Goal: Task Accomplishment & Management: Complete application form

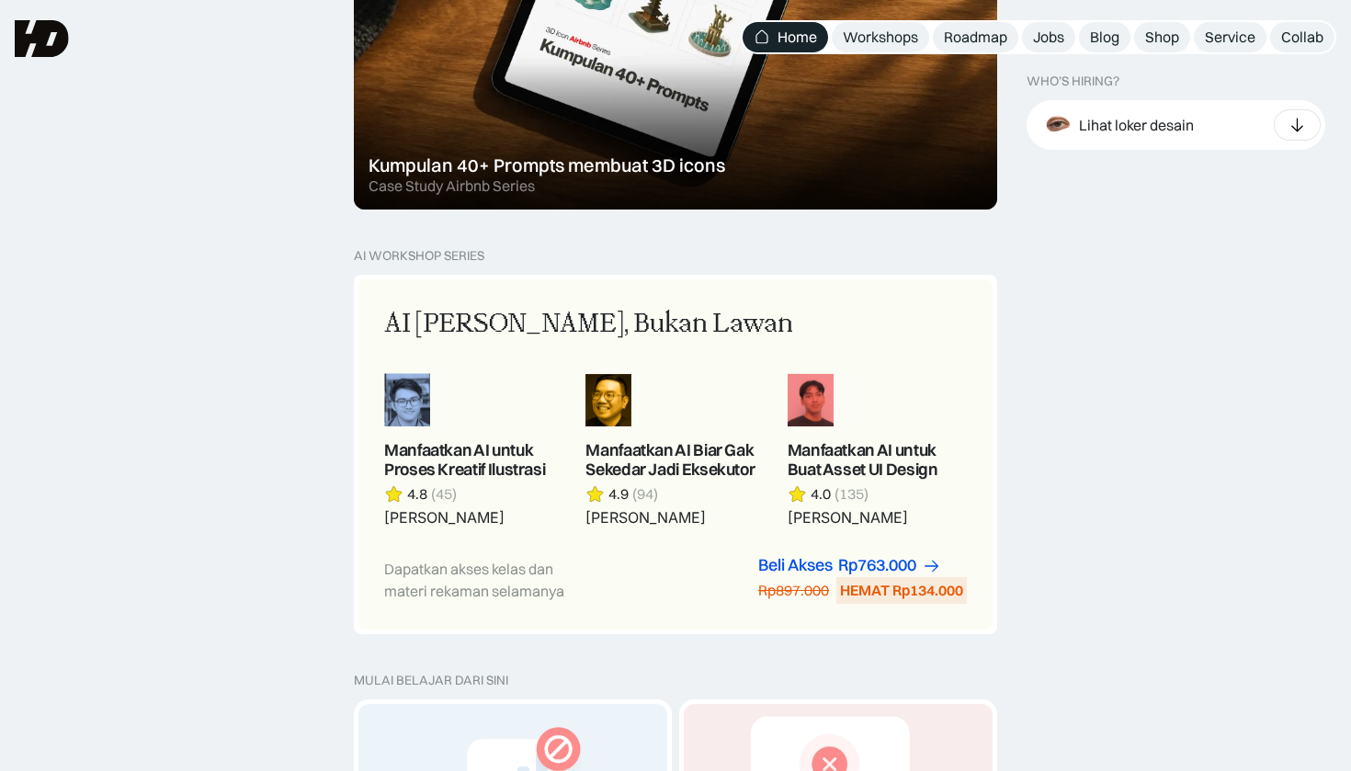
scroll to position [2103, 0]
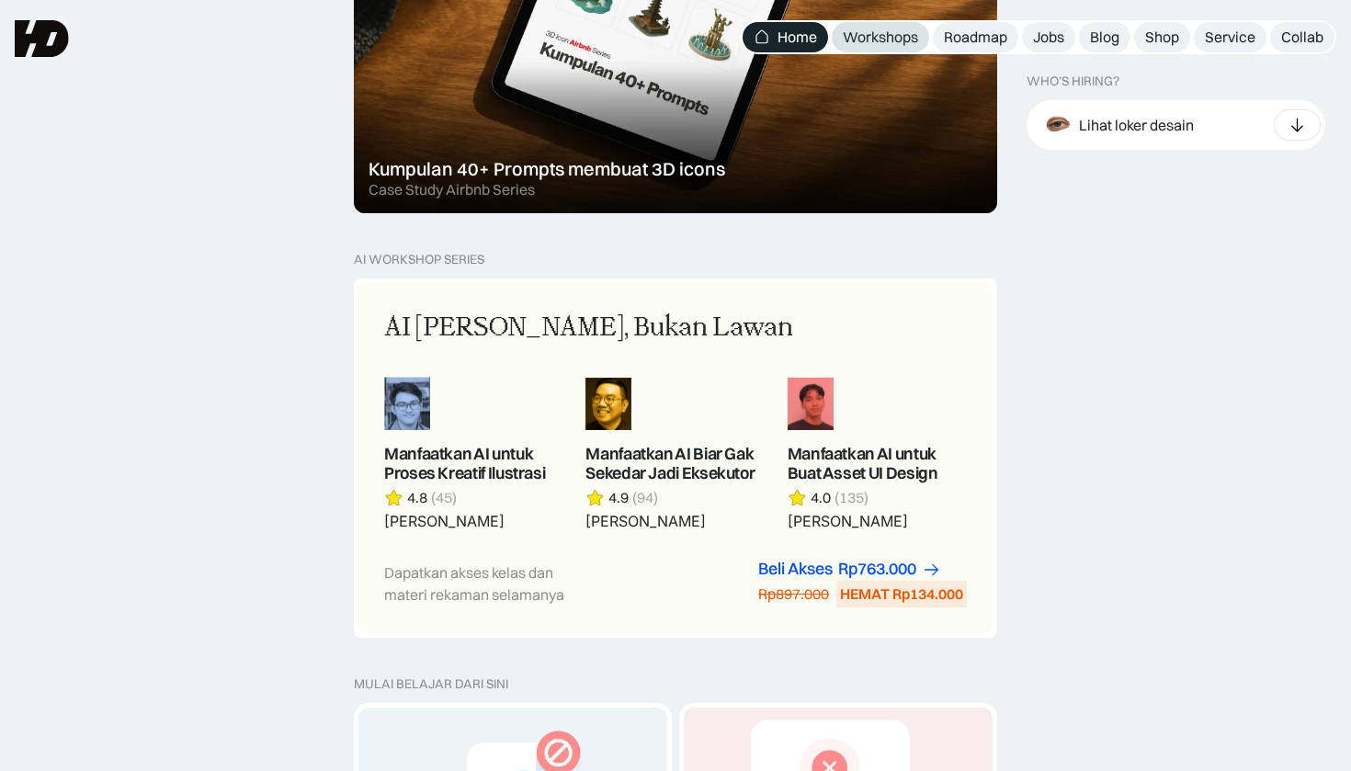
click at [900, 37] on div "Workshops" at bounding box center [880, 37] width 75 height 19
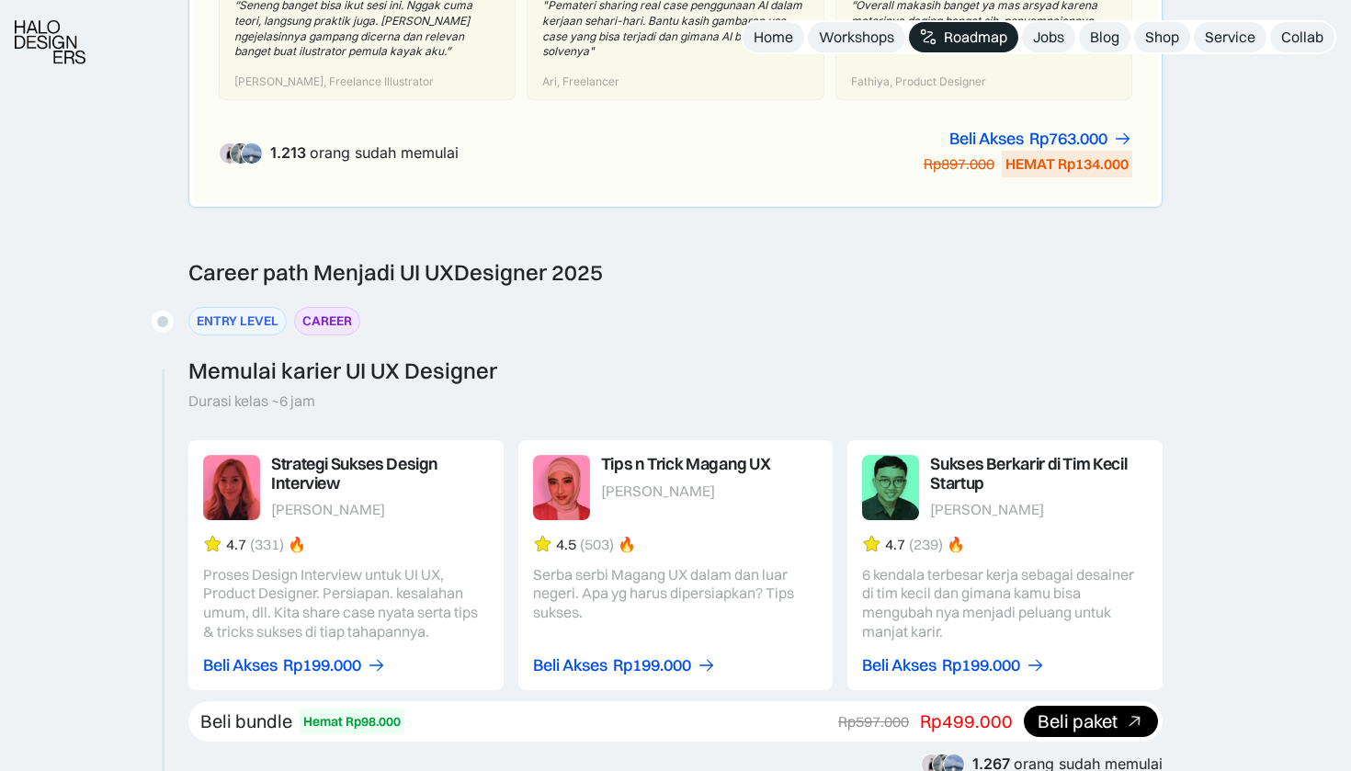
scroll to position [2176, 0]
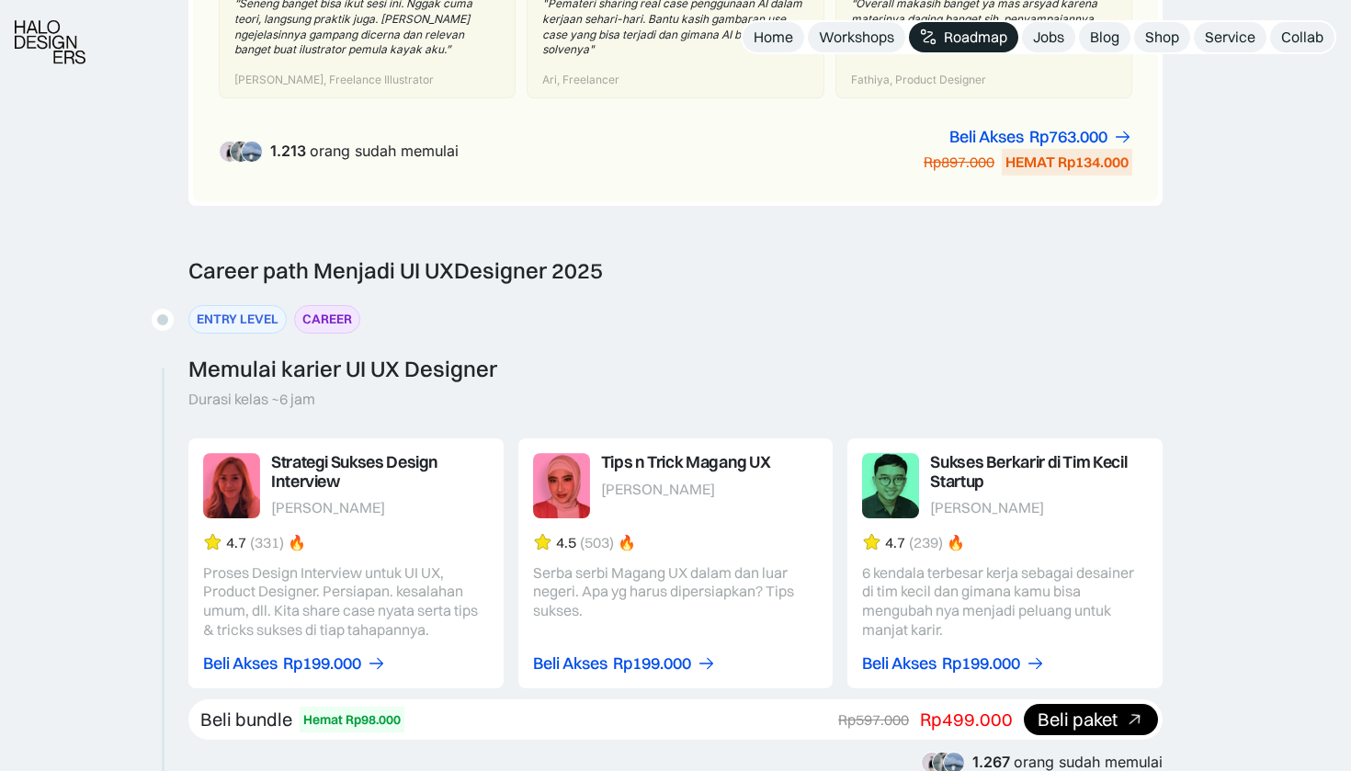
click at [273, 310] on div "ENTRY LEVEL" at bounding box center [238, 319] width 82 height 19
click at [221, 310] on div "ENTRY LEVEL" at bounding box center [238, 319] width 82 height 19
click at [223, 310] on div "ENTRY LEVEL" at bounding box center [238, 319] width 82 height 19
click at [345, 310] on div "CAREER" at bounding box center [327, 319] width 50 height 19
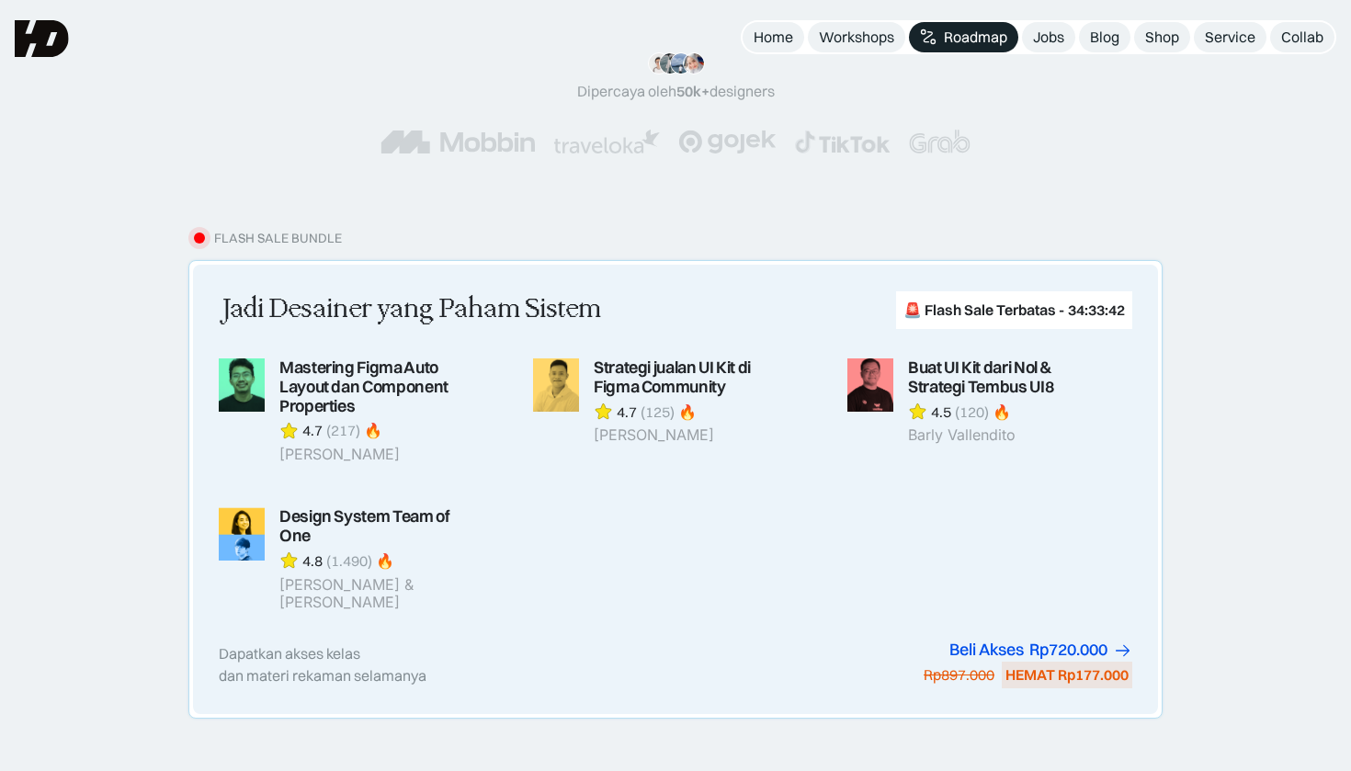
scroll to position [265, 0]
click at [1127, 39] on link "Blog" at bounding box center [1104, 37] width 51 height 30
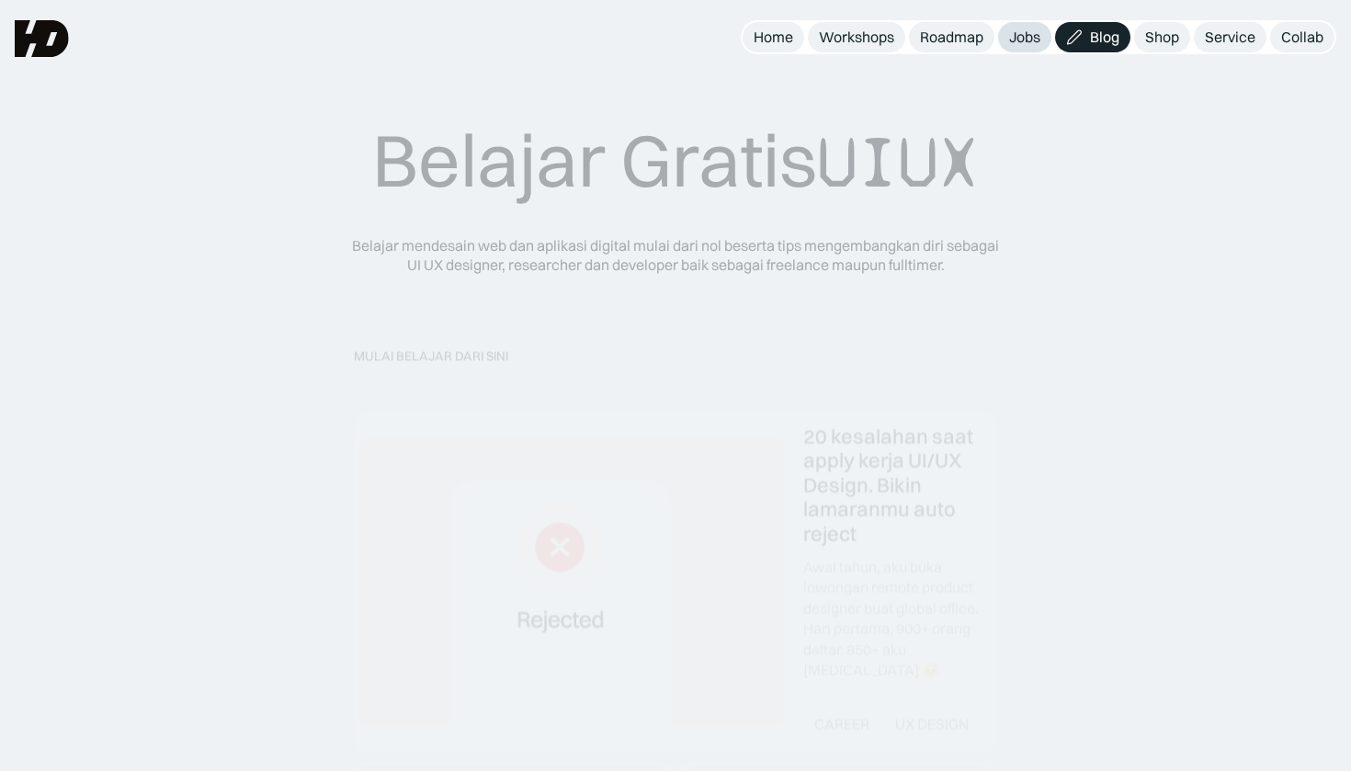
click at [1031, 34] on div "Jobs" at bounding box center [1024, 37] width 31 height 19
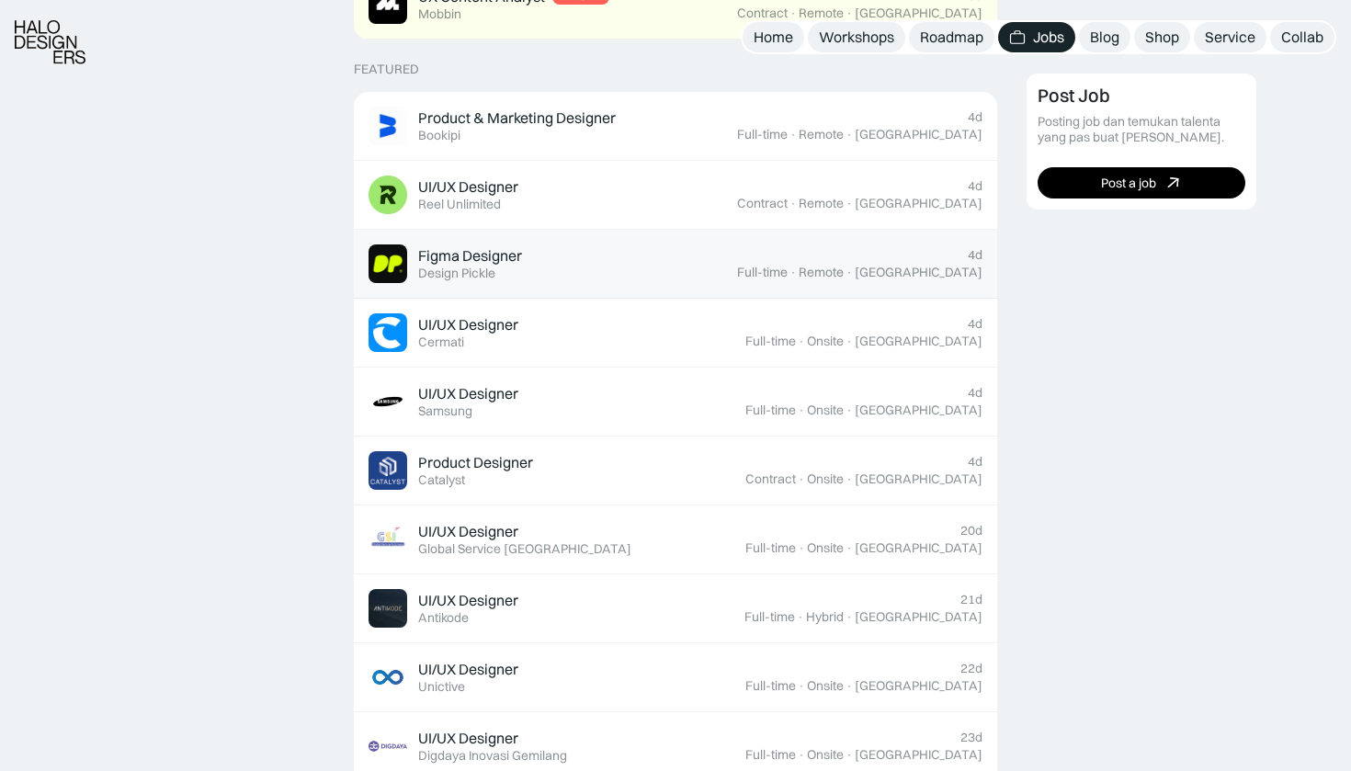
scroll to position [704, 0]
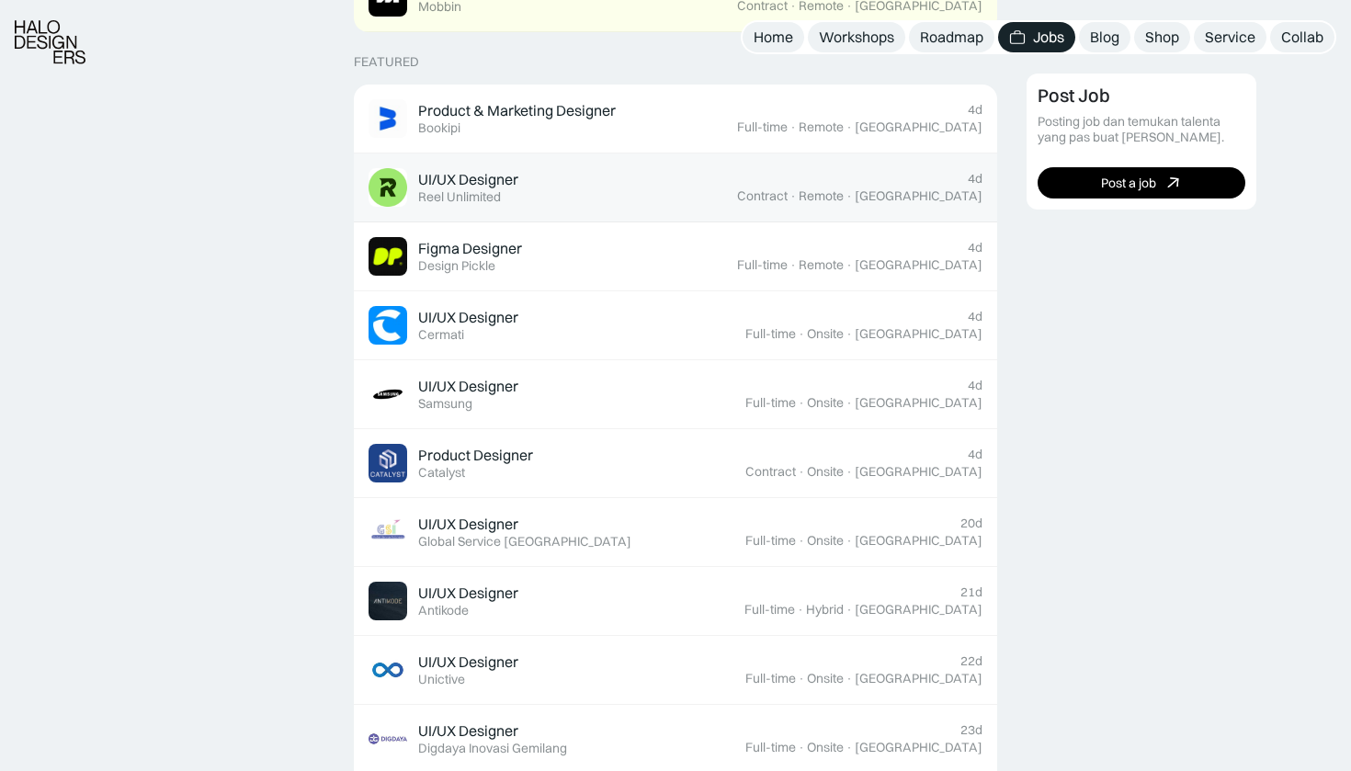
click at [685, 185] on div "UI/UX Designer Featured Reel Unlimited" at bounding box center [552, 187] width 368 height 39
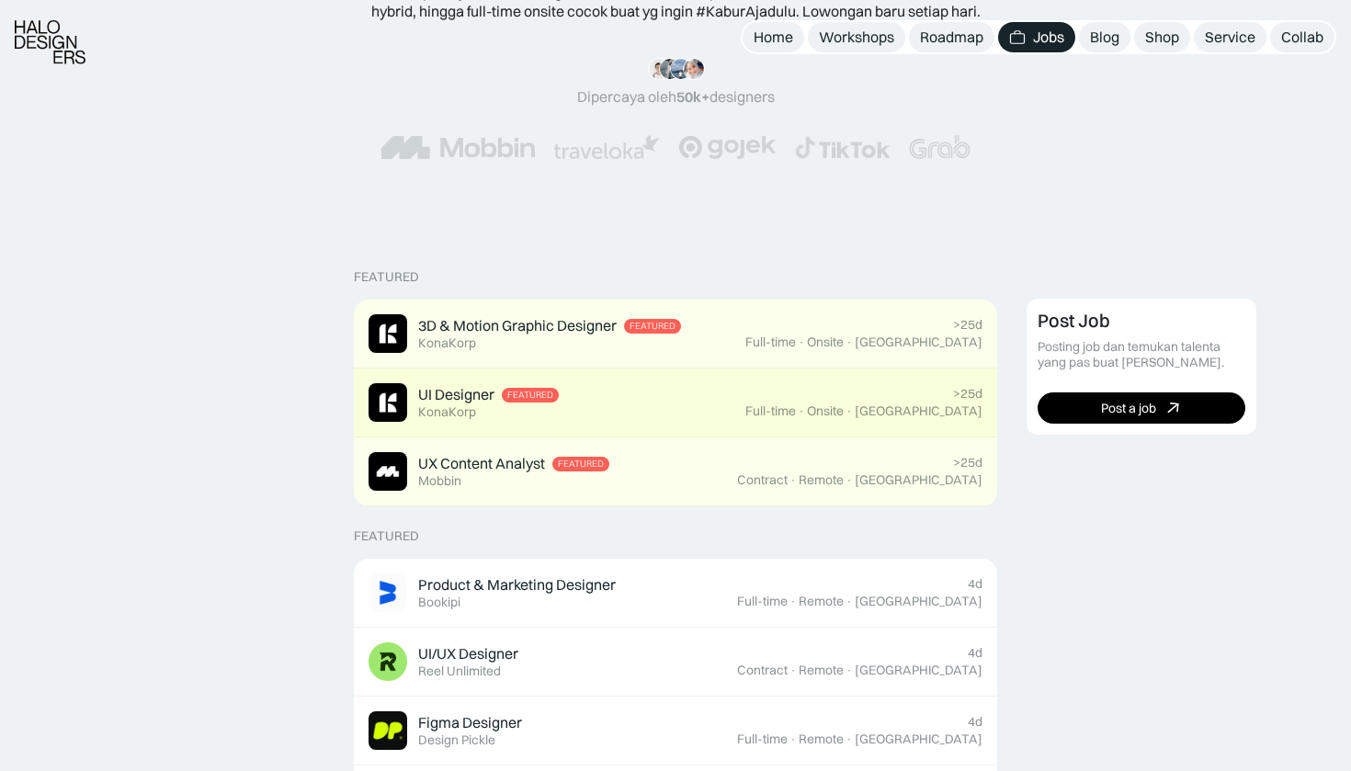
scroll to position [270, 0]
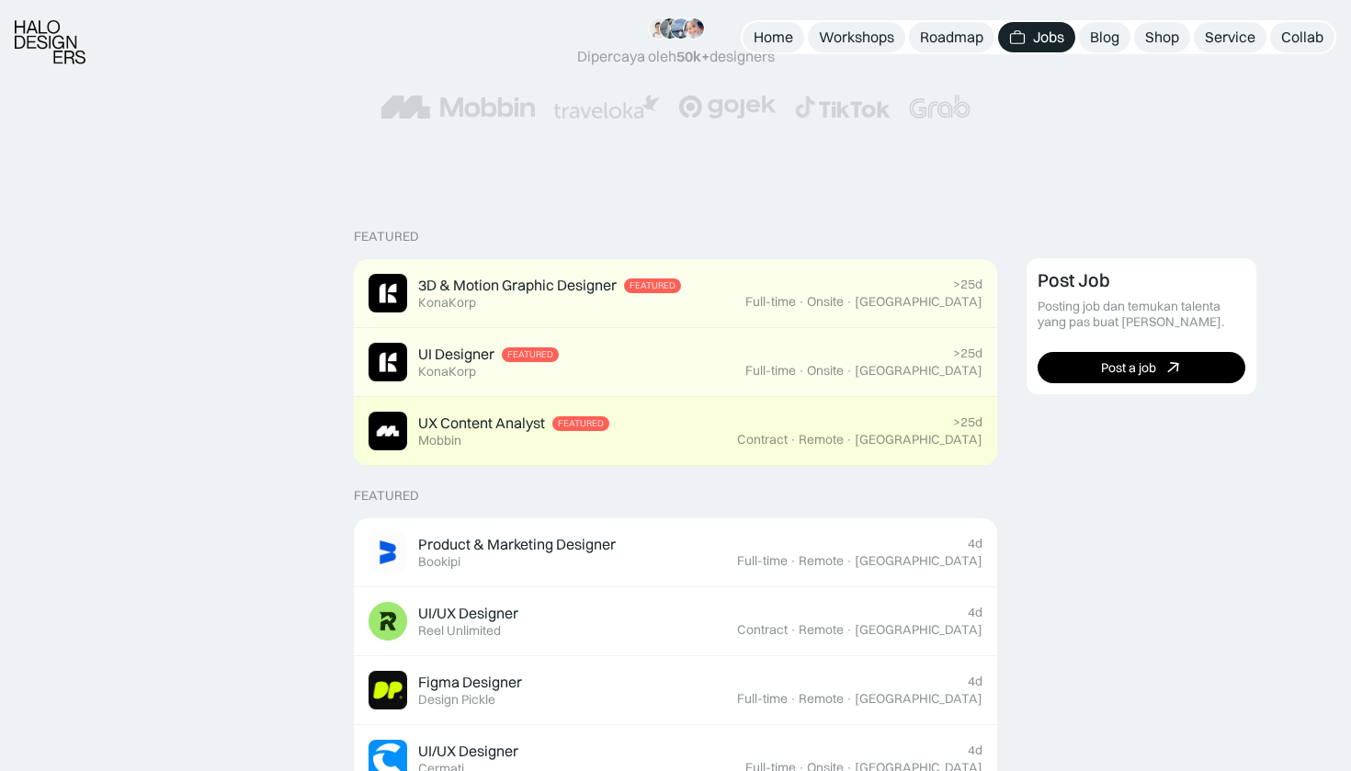
click at [539, 424] on div "UX Content Analyst" at bounding box center [481, 422] width 127 height 19
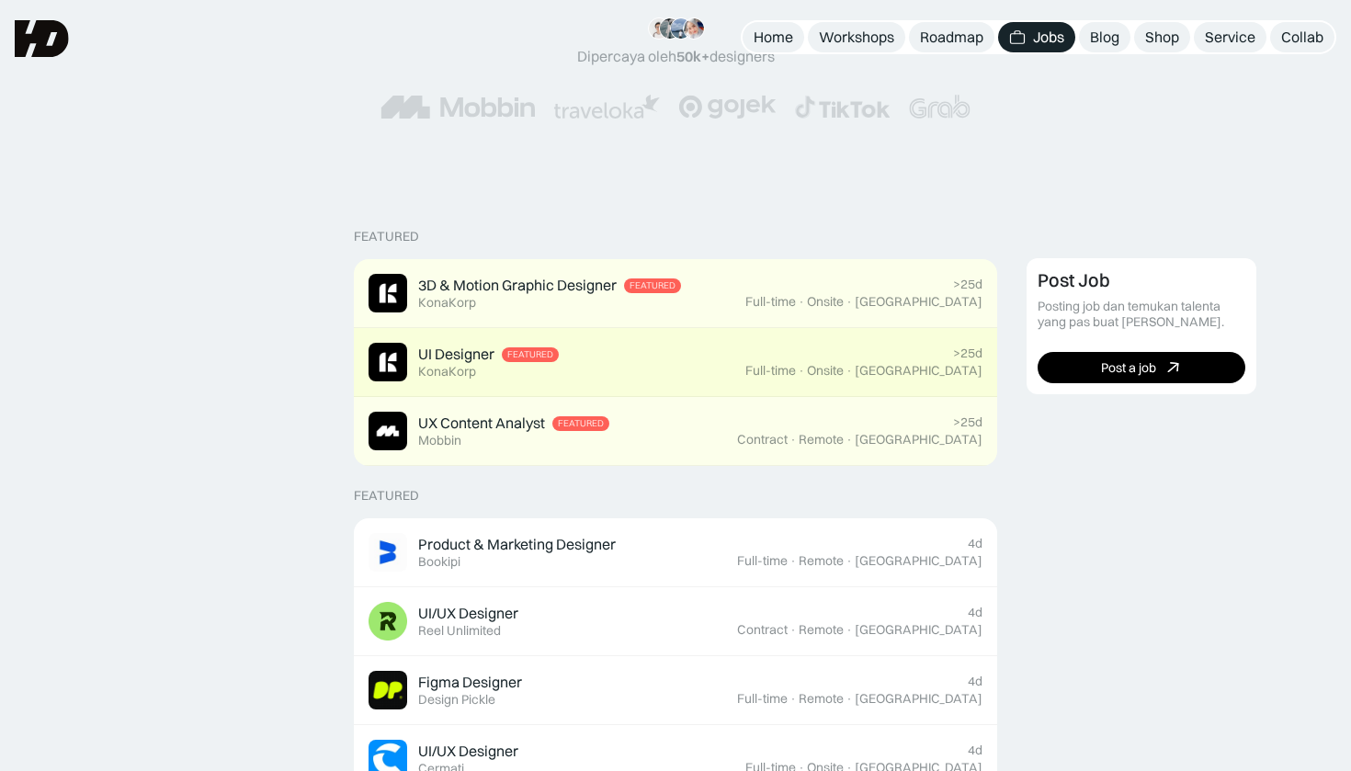
click at [469, 364] on div "KonaKorp" at bounding box center [447, 372] width 58 height 16
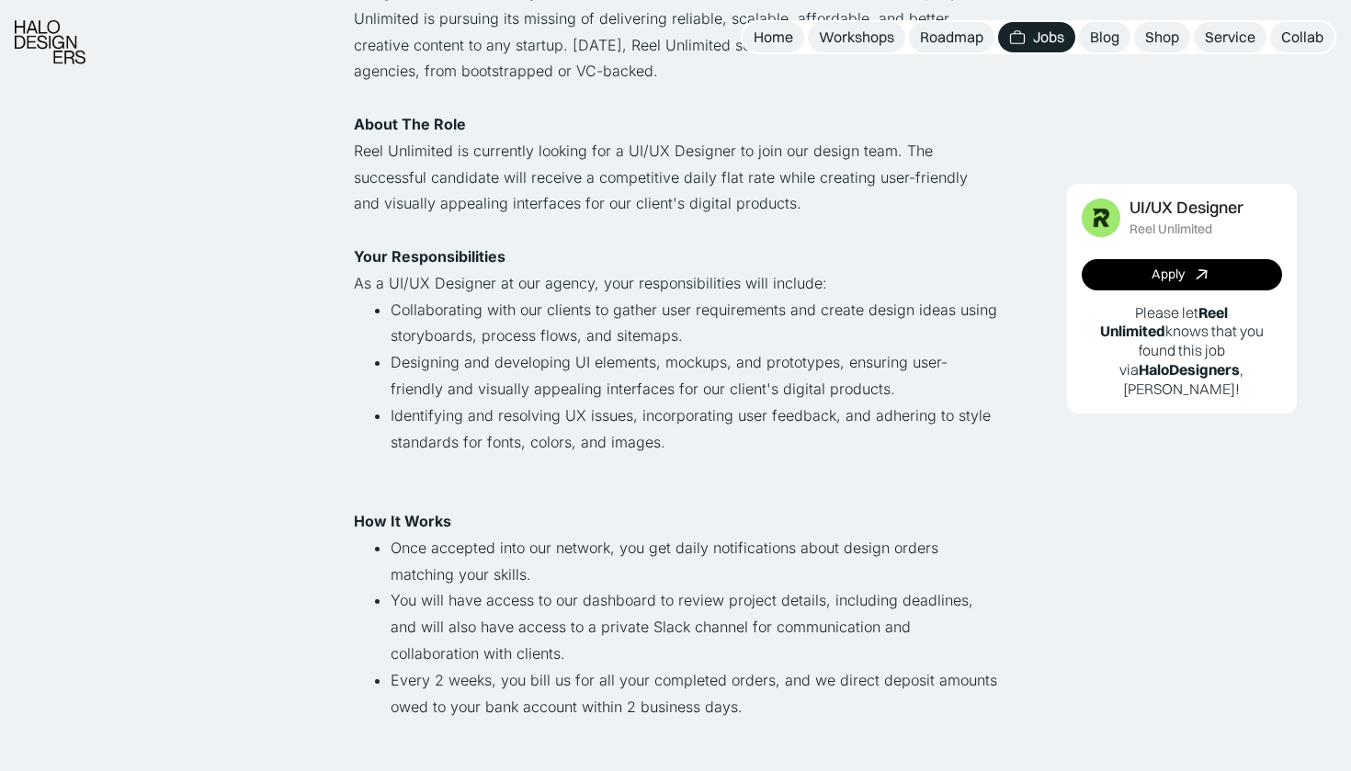
scroll to position [311, 0]
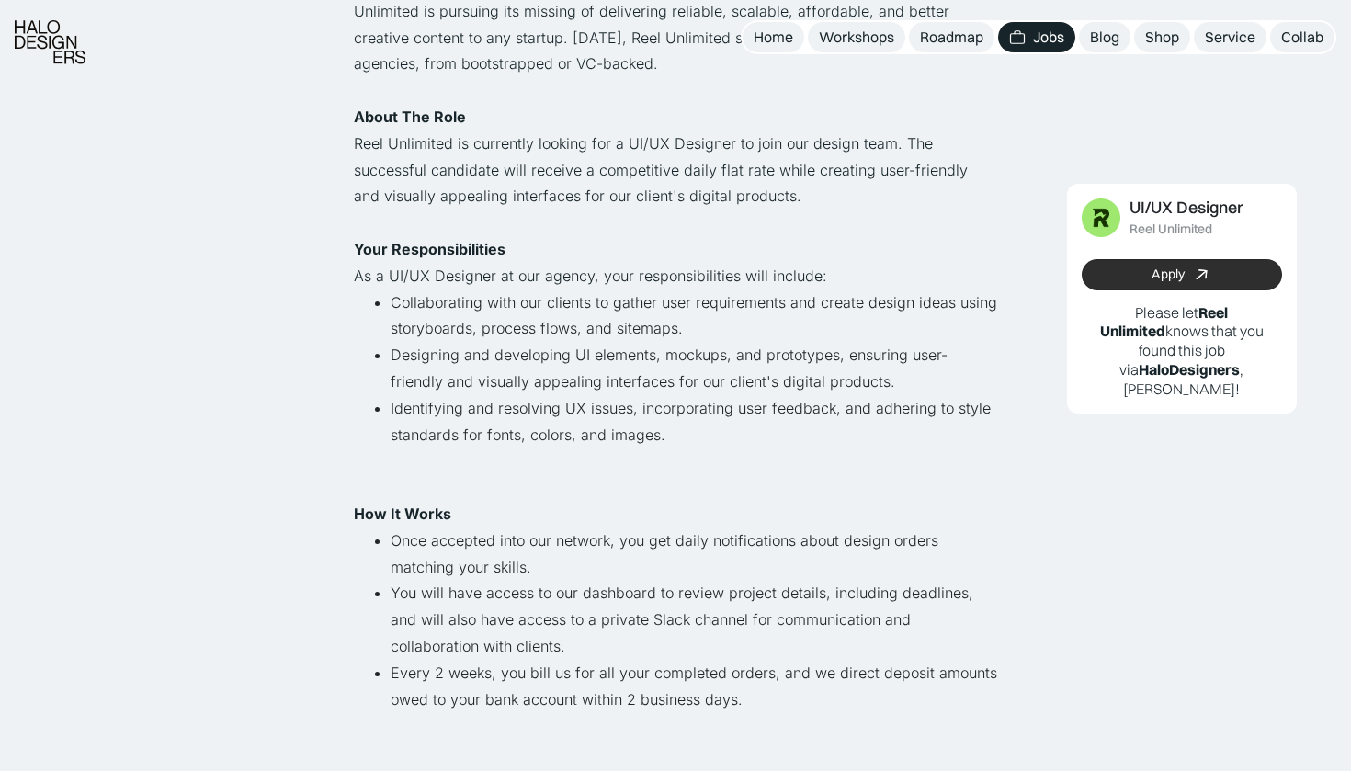
click at [1149, 260] on link "Apply" at bounding box center [1181, 274] width 200 height 31
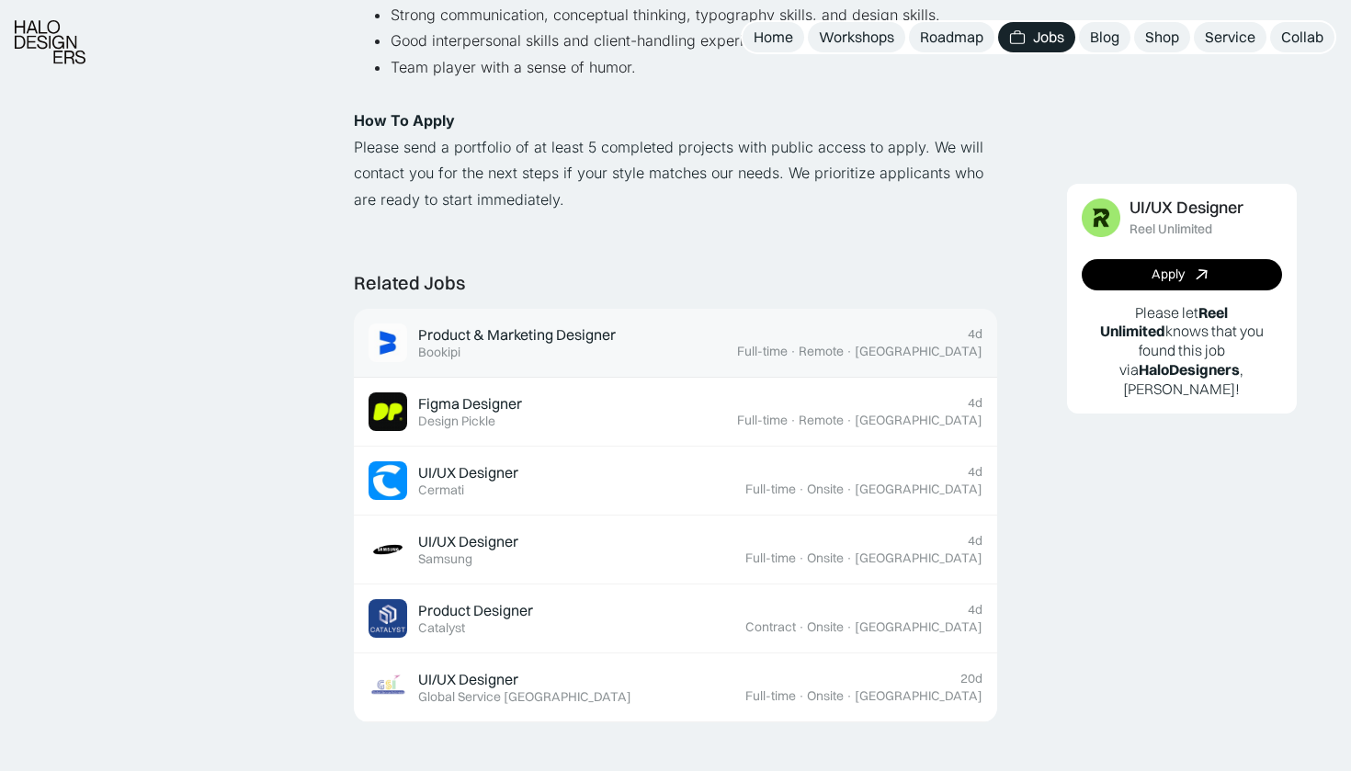
scroll to position [1500, 0]
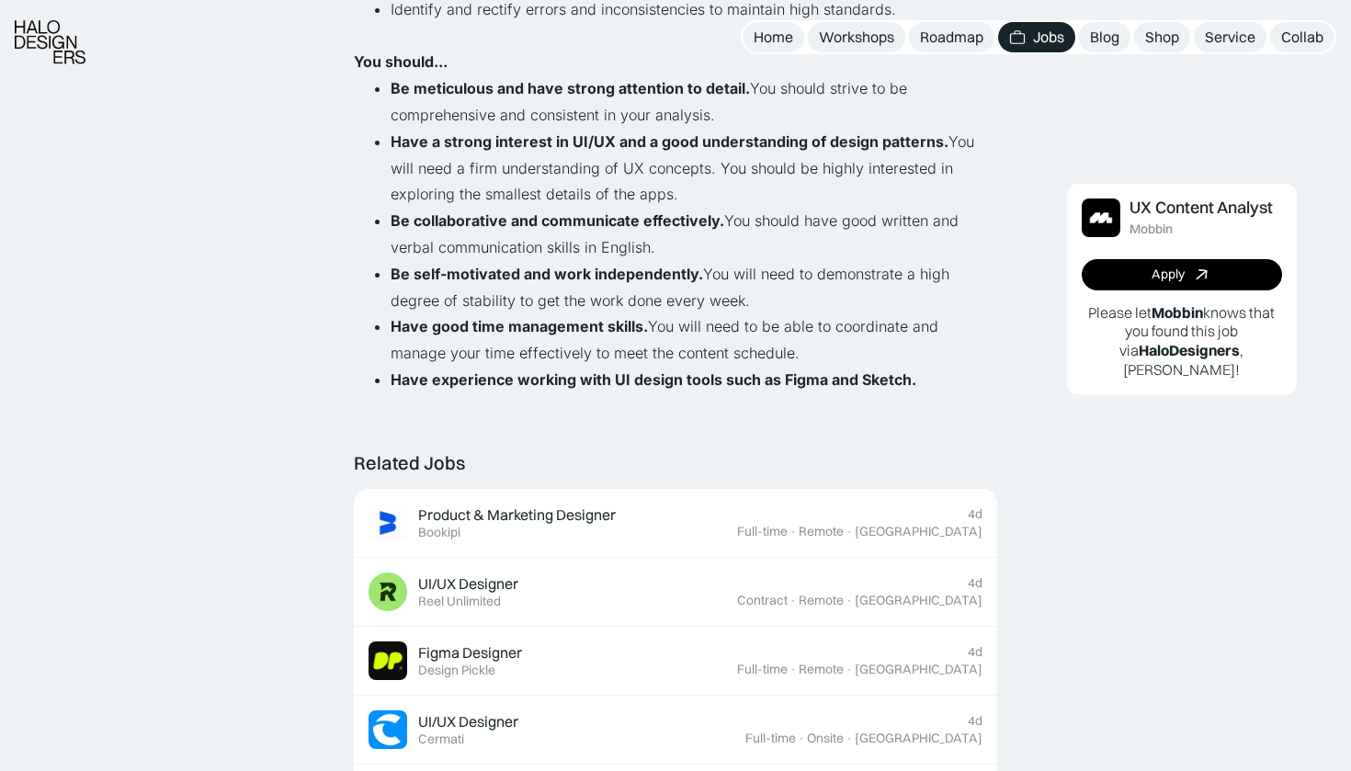
scroll to position [1141, 0]
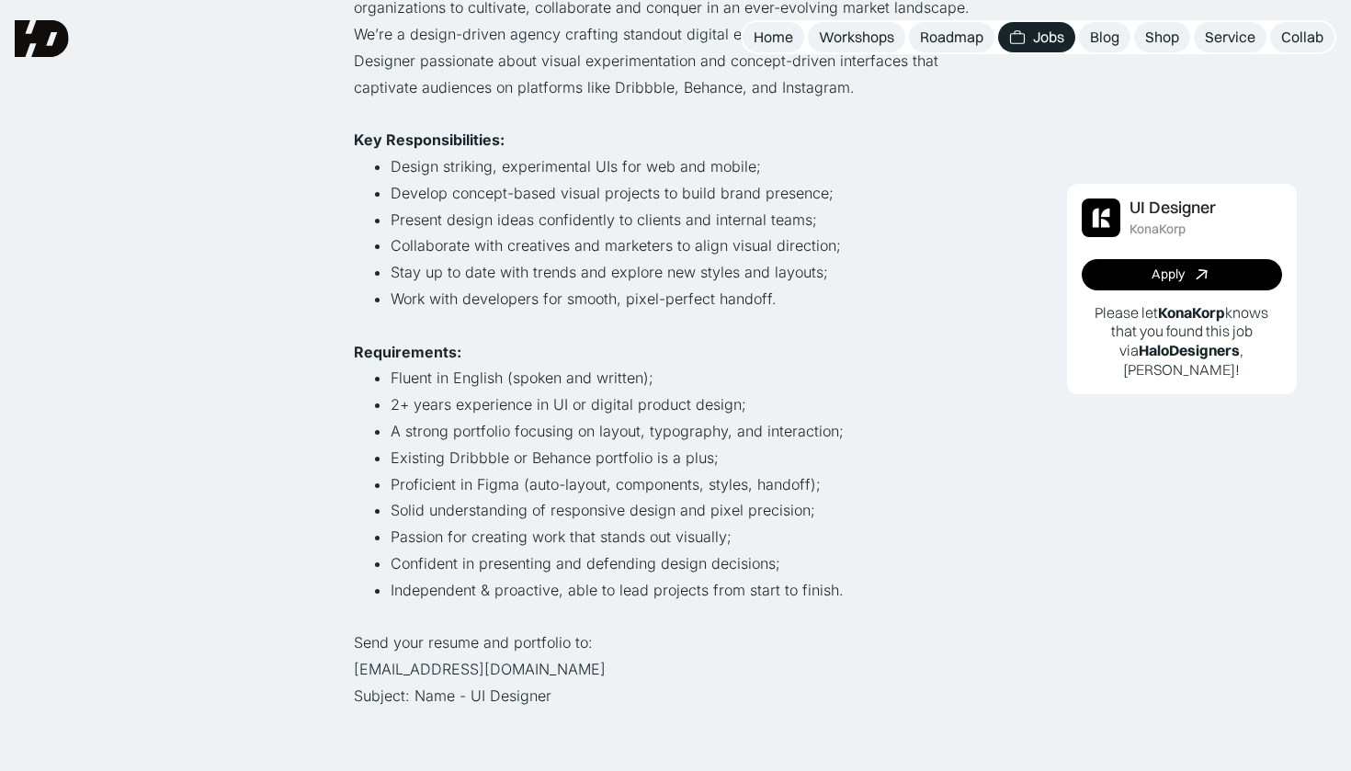
scroll to position [376, 0]
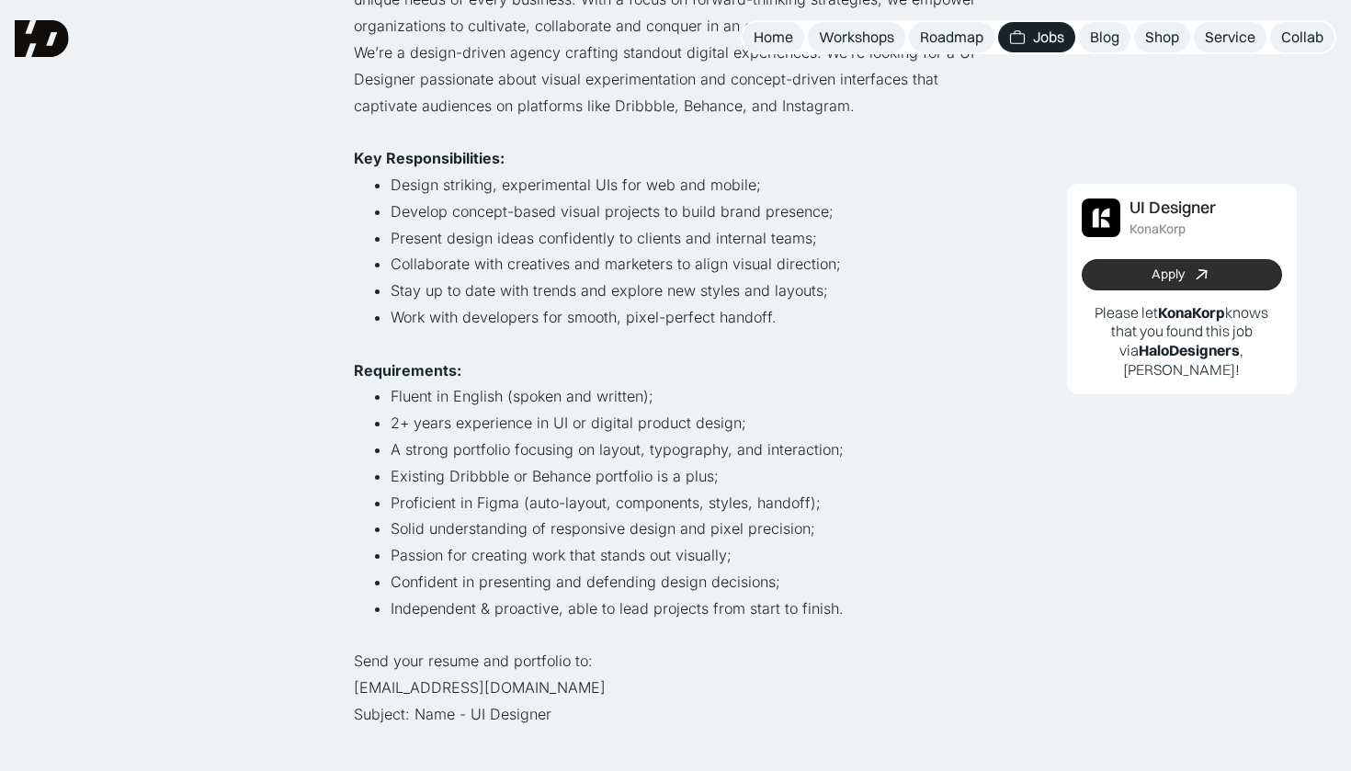
click at [1096, 267] on link "Apply" at bounding box center [1181, 274] width 200 height 31
click at [1120, 276] on link "Apply" at bounding box center [1181, 274] width 200 height 31
click at [361, 671] on p "Send your resume and portfolio to: [EMAIL_ADDRESS][DOMAIN_NAME] Subject: Name -…" at bounding box center [675, 687] width 643 height 79
drag, startPoint x: 490, startPoint y: 669, endPoint x: 343, endPoint y: 673, distance: 147.1
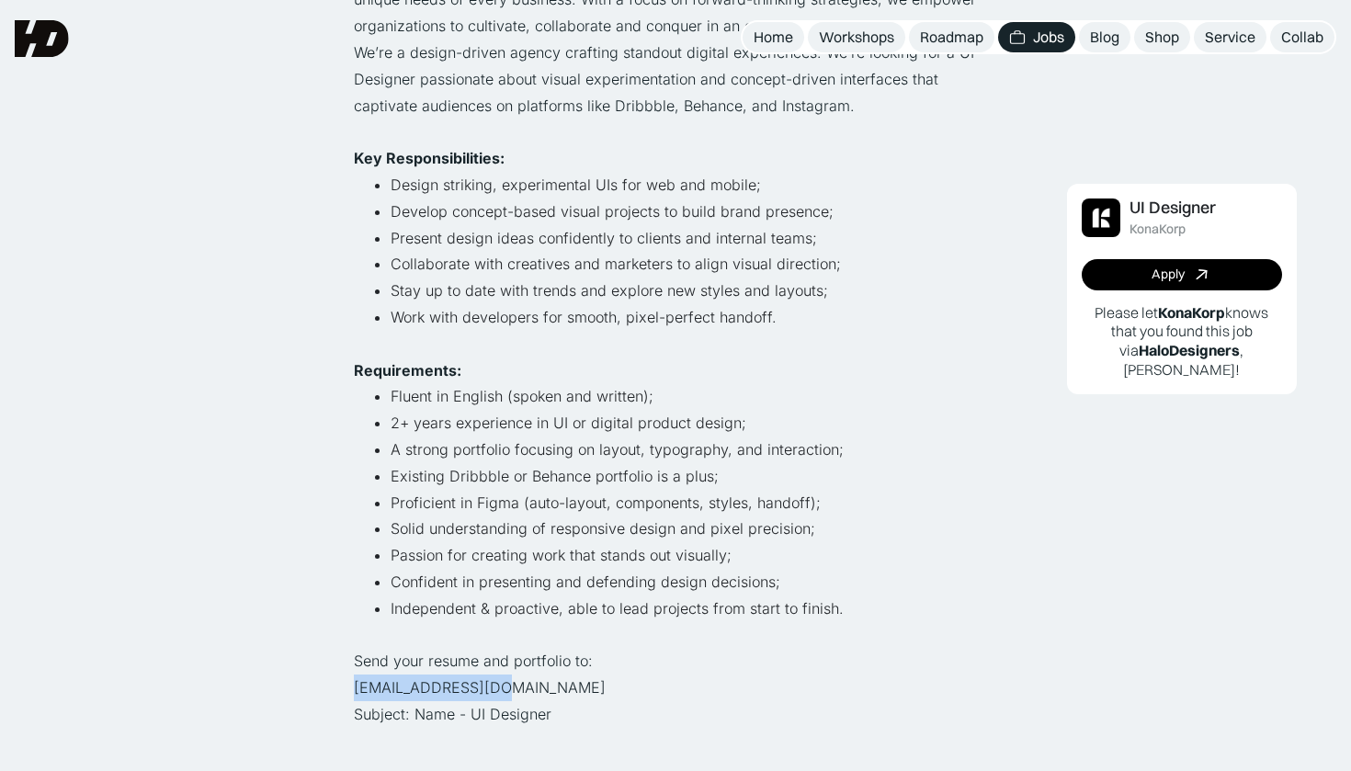
copy p "[EMAIL_ADDRESS][DOMAIN_NAME]"
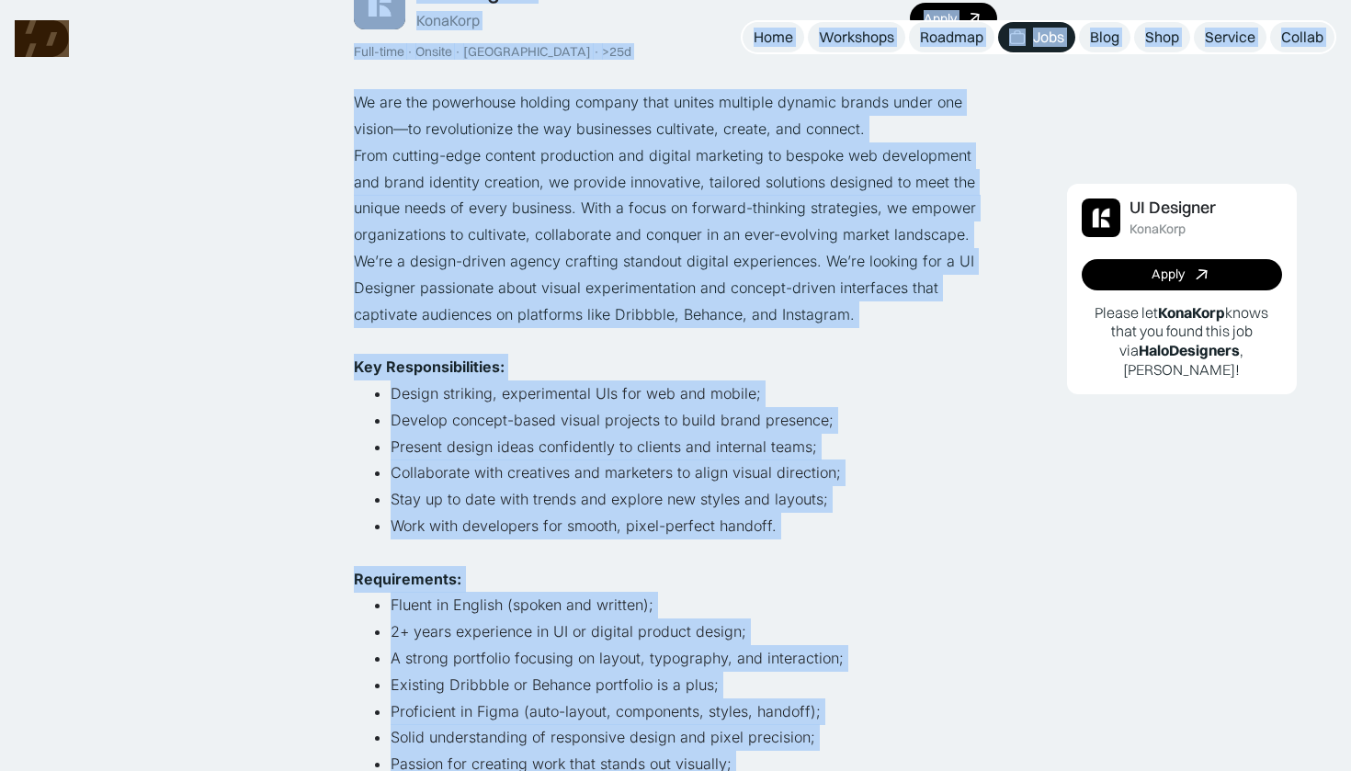
scroll to position [88, 0]
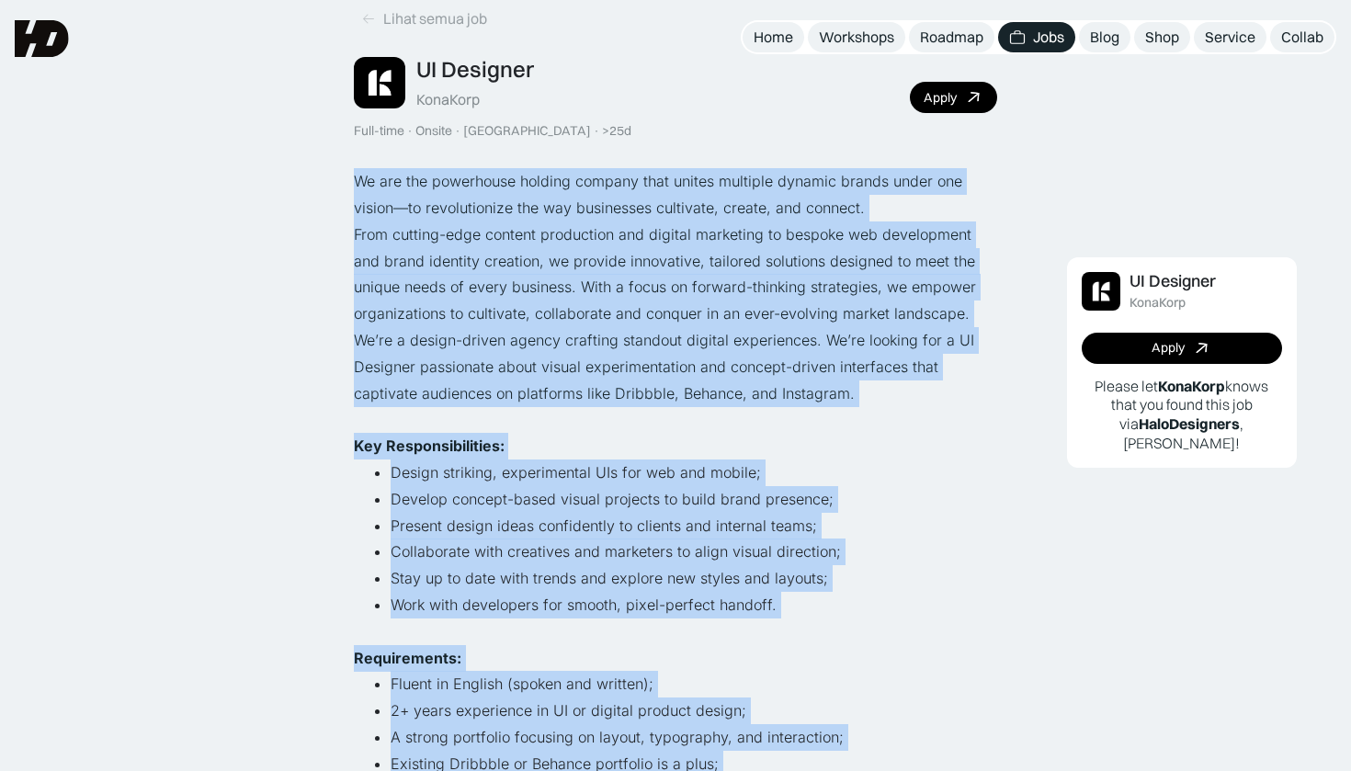
drag, startPoint x: 863, startPoint y: 606, endPoint x: 345, endPoint y: 162, distance: 682.3
copy div "Lo ips dol sitametcon adipisc elitsed doei tempor incididu utlabor etdolo magna…"
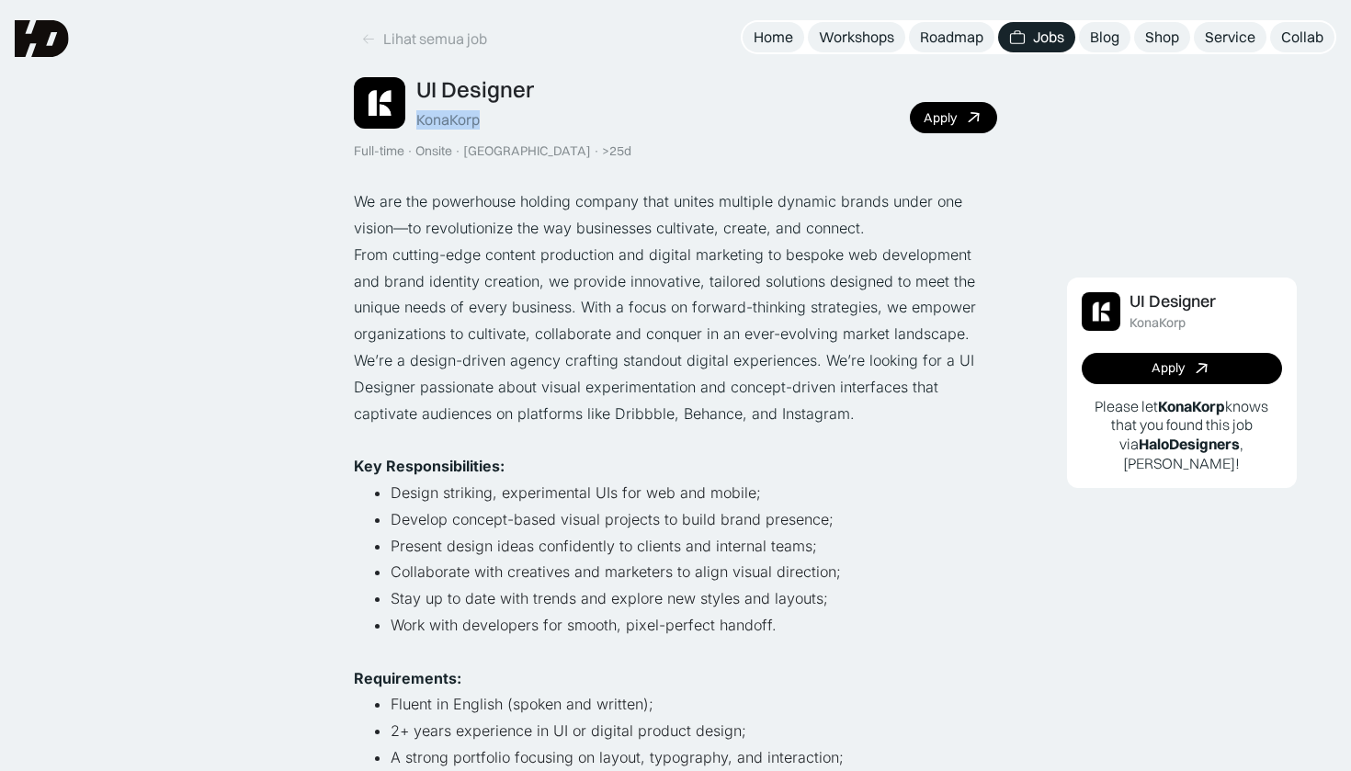
drag, startPoint x: 485, startPoint y: 119, endPoint x: 418, endPoint y: 120, distance: 67.1
click at [418, 120] on div "UI Designer KonaKorp" at bounding box center [475, 102] width 118 height 53
click at [420, 121] on div "KonaKorp" at bounding box center [447, 119] width 63 height 19
click at [474, 115] on div "KonaKorp" at bounding box center [447, 119] width 63 height 19
drag, startPoint x: 490, startPoint y: 118, endPoint x: 416, endPoint y: 124, distance: 73.8
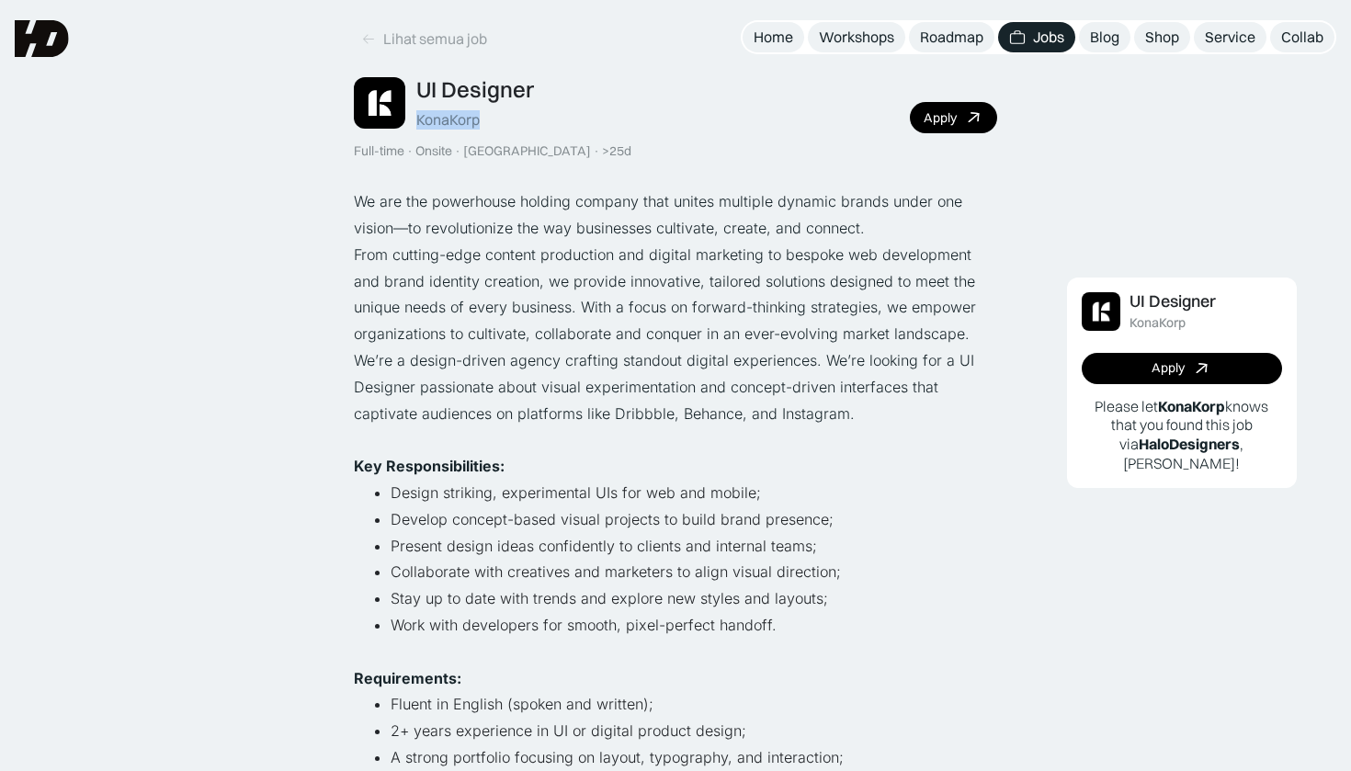
click at [415, 124] on div "UI Designer KonaKorp" at bounding box center [444, 102] width 180 height 53
copy div "KonaKorp"
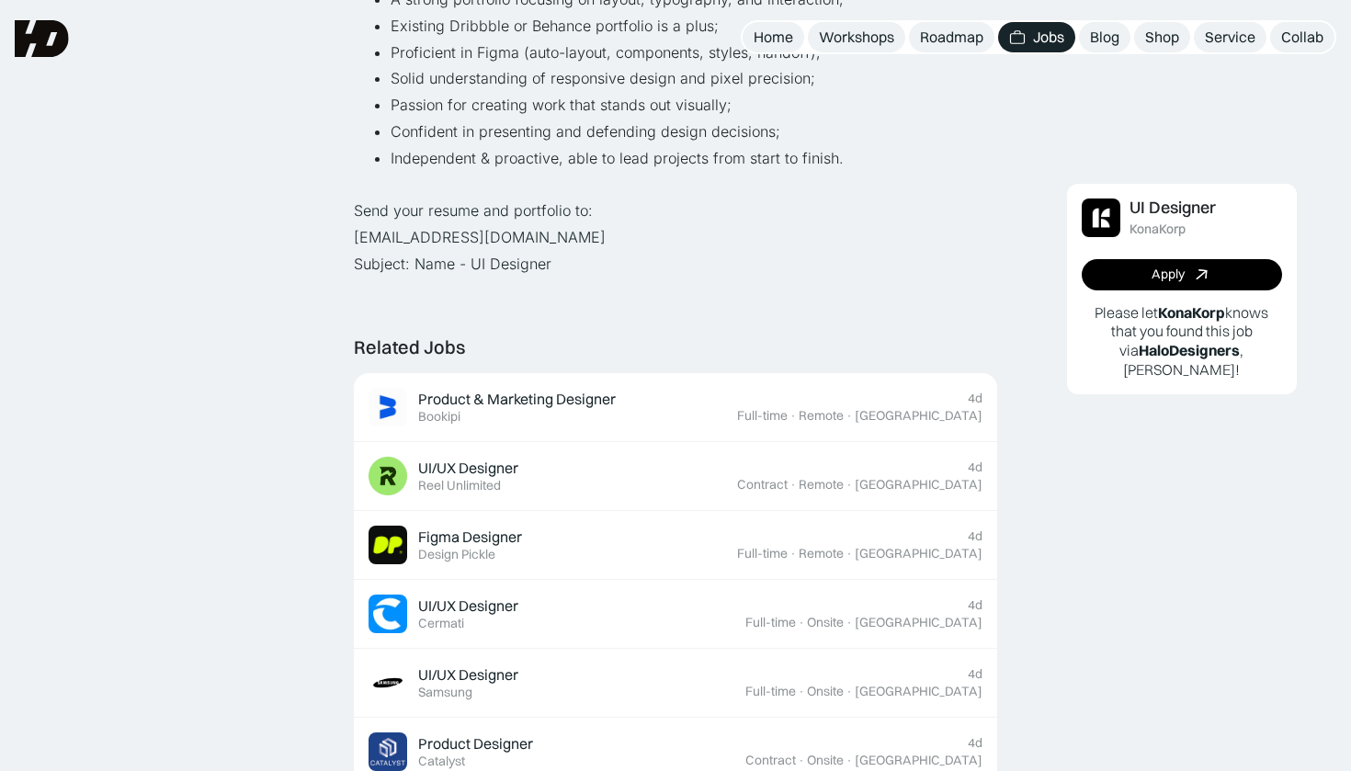
scroll to position [767, 0]
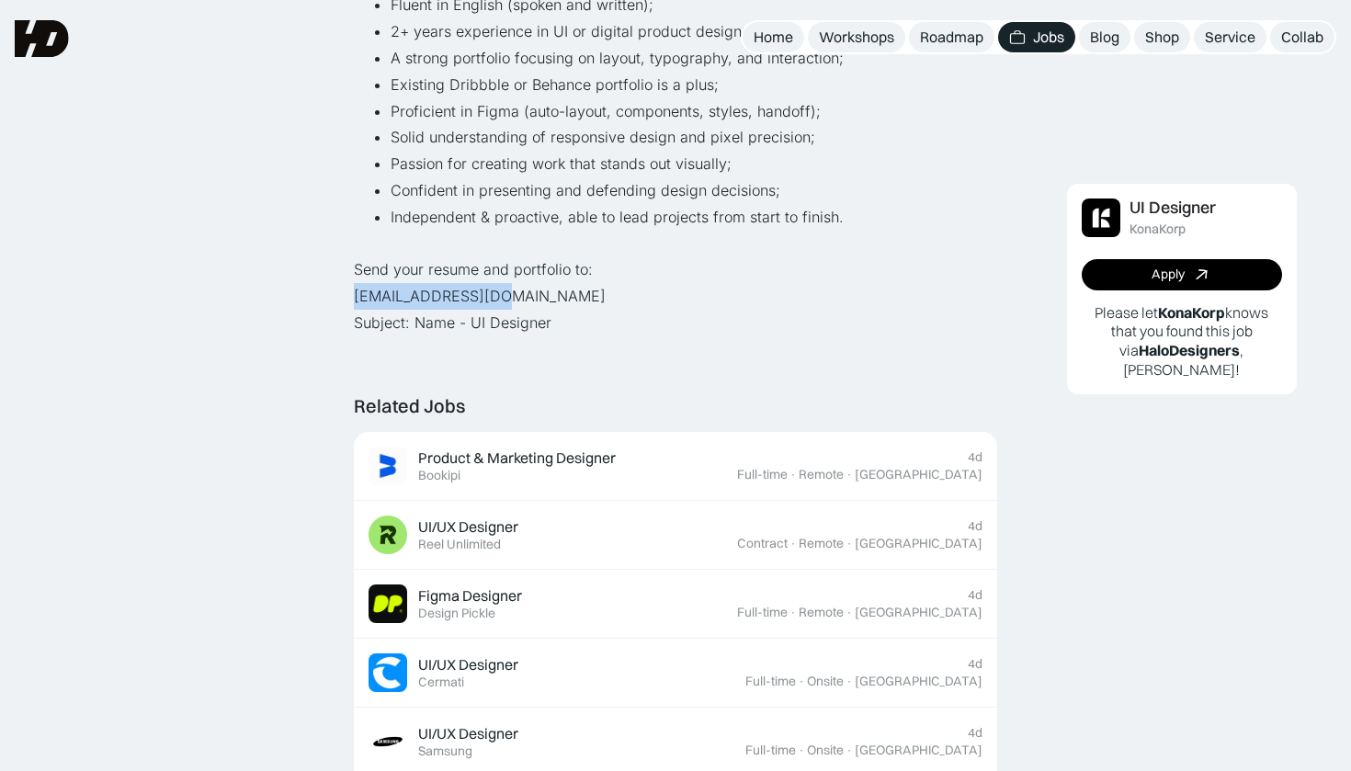
drag, startPoint x: 501, startPoint y: 277, endPoint x: 347, endPoint y: 288, distance: 153.8
click at [346, 288] on div "Lihat semua job UI Designer KonaKorp Full-time · Onsite · [GEOGRAPHIC_DATA] · >…" at bounding box center [675, 485] width 1351 height 2504
copy p "[EMAIL_ADDRESS][DOMAIN_NAME]"
drag, startPoint x: 558, startPoint y: 321, endPoint x: 354, endPoint y: 310, distance: 204.3
click at [354, 310] on div "Lihat semua job UI Designer KonaKorp Full-time · Onsite · [GEOGRAPHIC_DATA] · >…" at bounding box center [675, 467] width 643 height 2394
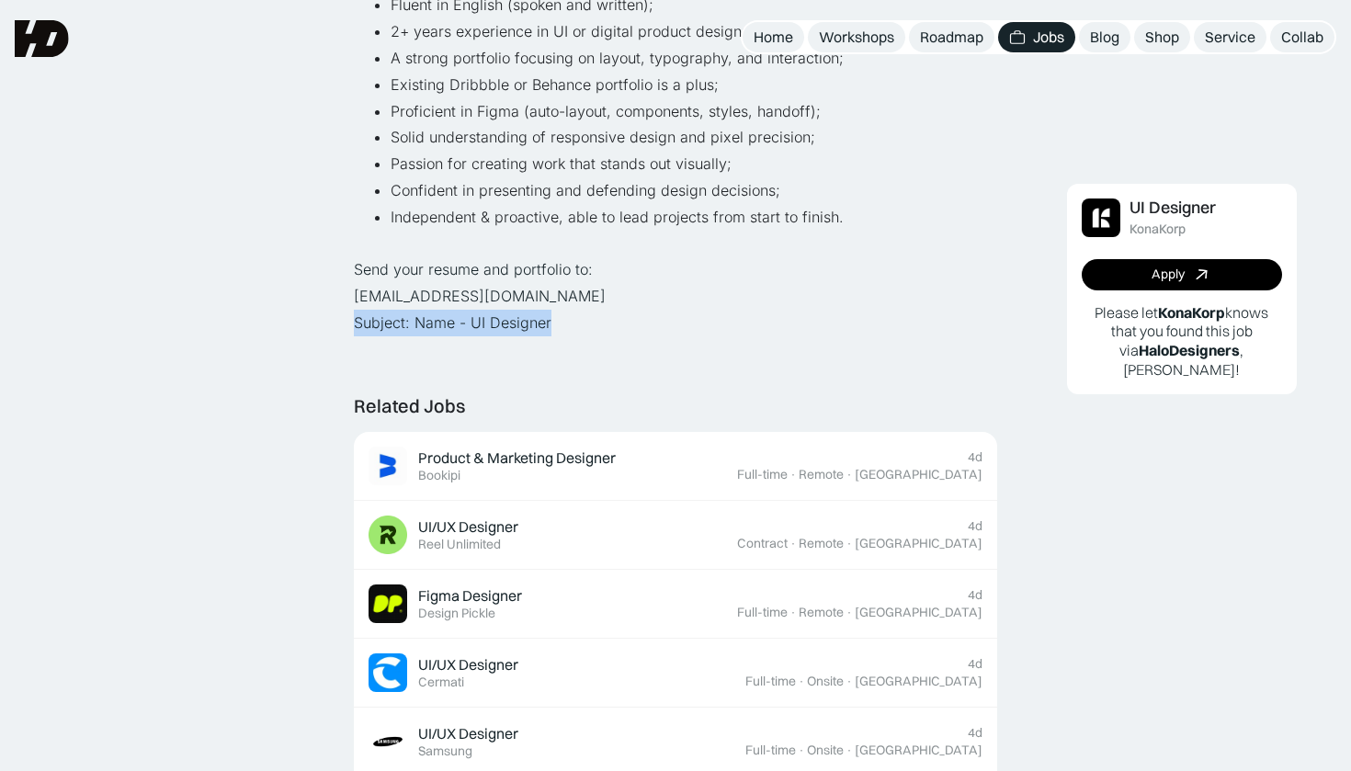
copy p "Subject: Name - UI Designer"
